Goal: Task Accomplishment & Management: Manage account settings

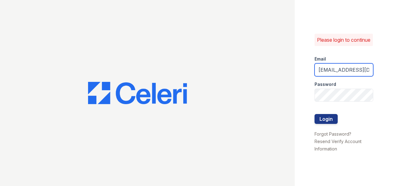
click at [368, 74] on input "[EMAIL_ADDRESS][DOMAIN_NAME]" at bounding box center [343, 69] width 59 height 13
type input "com"
click at [365, 73] on input "com" at bounding box center [343, 69] width 59 height 13
type input "[EMAIL_ADDRESS][DOMAIN_NAME]"
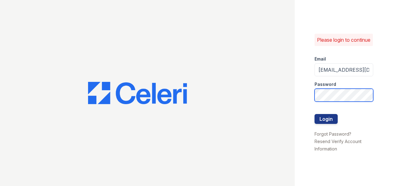
click at [314, 114] on button "Login" at bounding box center [325, 119] width 23 height 10
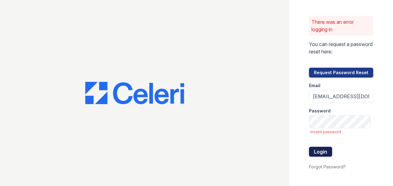
click at [319, 152] on button "Login" at bounding box center [320, 152] width 23 height 10
